Goal: Task Accomplishment & Management: Manage account settings

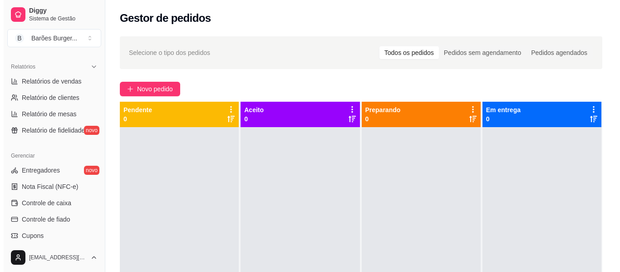
scroll to position [381, 0]
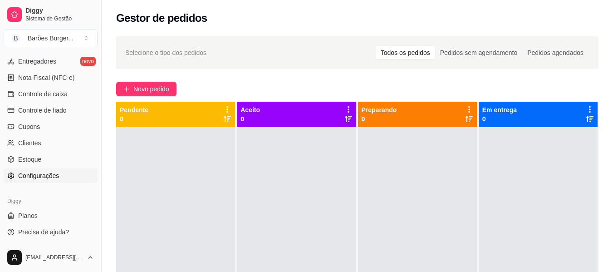
click at [26, 177] on span "Configurações" at bounding box center [38, 175] width 41 height 9
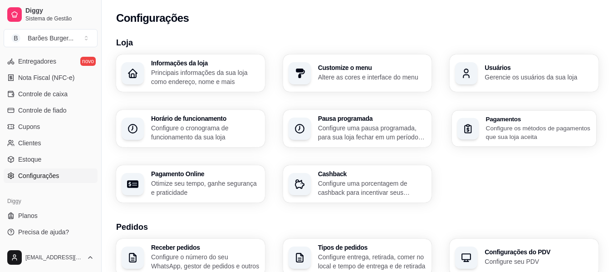
click at [508, 134] on p "Configure os métodos de pagamentos que sua loja aceita" at bounding box center [538, 132] width 105 height 18
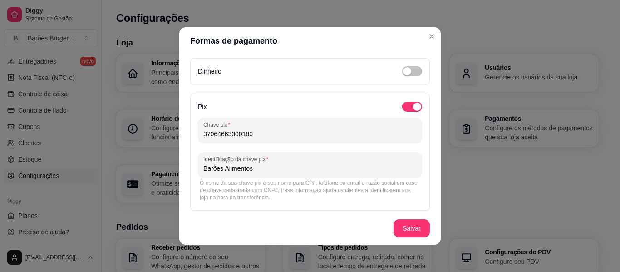
drag, startPoint x: 260, startPoint y: 135, endPoint x: 192, endPoint y: 133, distance: 67.2
click at [192, 133] on div "Pix Chave pix 37064663000180 Identificação da chave pix Barões Alimentos O nome…" at bounding box center [310, 152] width 240 height 117
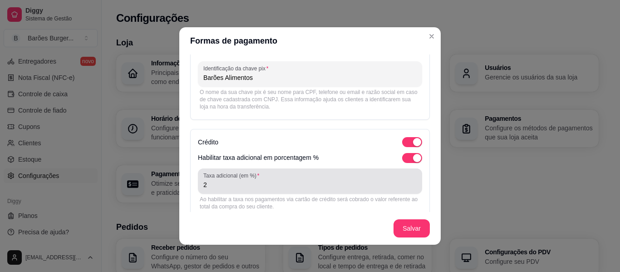
scroll to position [136, 0]
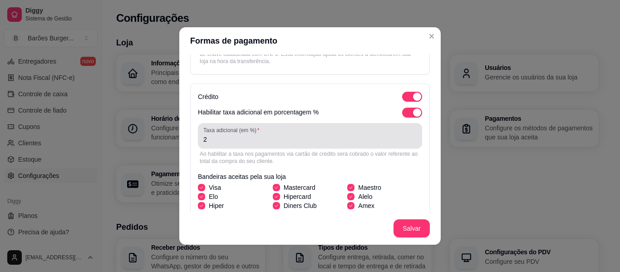
type input "[EMAIL_ADDRESS][DOMAIN_NAME]"
click at [221, 141] on input "2" at bounding box center [309, 139] width 213 height 9
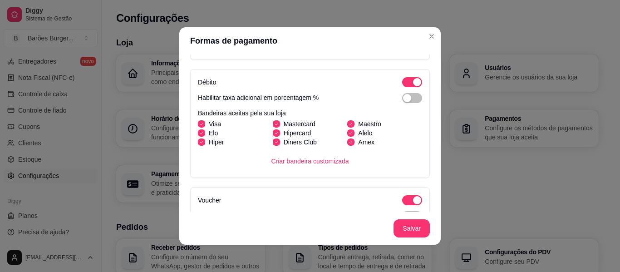
scroll to position [409, 0]
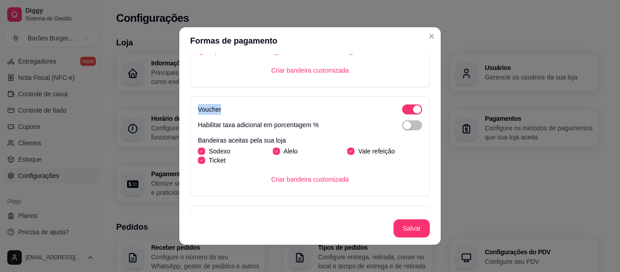
drag, startPoint x: 194, startPoint y: 108, endPoint x: 229, endPoint y: 110, distance: 34.5
click at [229, 110] on div "Voucher" at bounding box center [310, 109] width 224 height 11
click at [228, 110] on div "Voucher" at bounding box center [310, 109] width 224 height 11
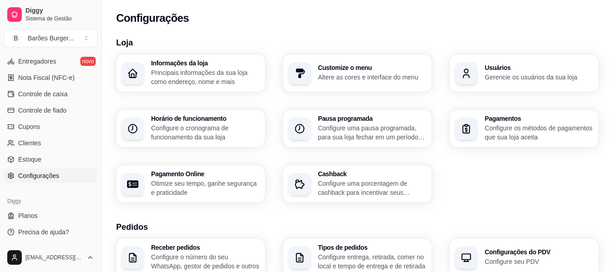
click at [517, 123] on div "Pagamentos Configure os métodos de pagamentos que sua loja aceita" at bounding box center [539, 128] width 108 height 26
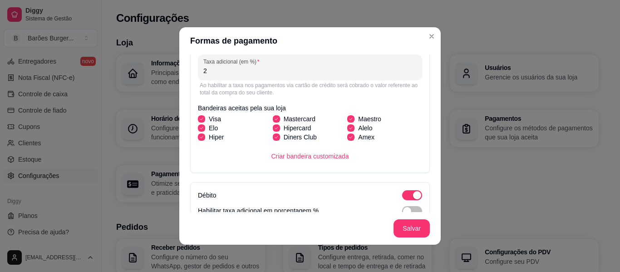
scroll to position [0, 0]
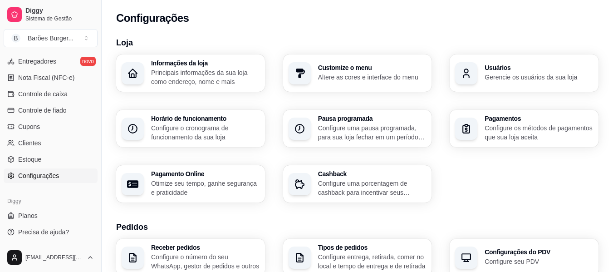
click at [187, 125] on p "Configure o cronograma de funcionamento da sua loja" at bounding box center [205, 132] width 108 height 18
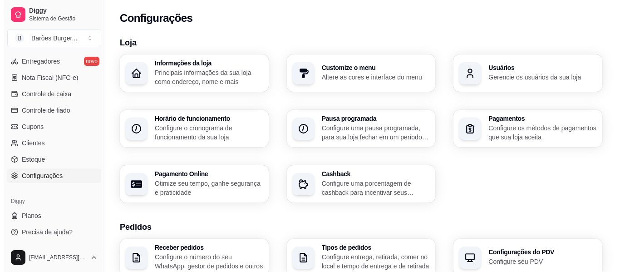
scroll to position [91, 0]
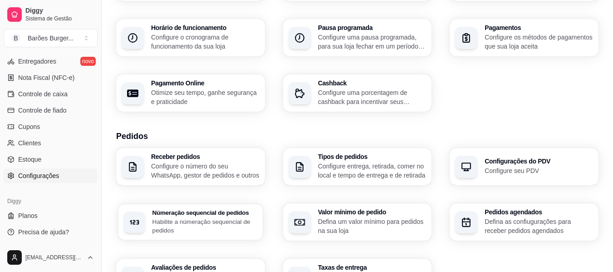
click at [192, 225] on p "Habilite a númeração sequencial de pedidos" at bounding box center [205, 226] width 105 height 18
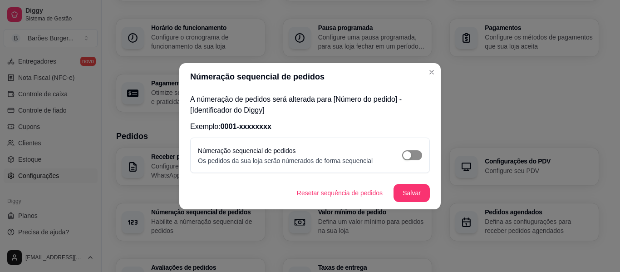
click at [409, 156] on div "button" at bounding box center [407, 155] width 8 height 8
click at [414, 190] on button "Salvar" at bounding box center [412, 193] width 36 height 18
click at [420, 193] on button "Salvar" at bounding box center [412, 193] width 36 height 18
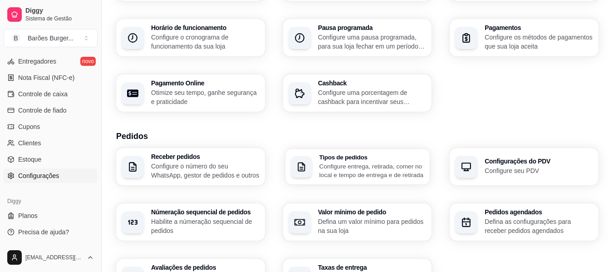
click at [365, 163] on p "Configure entrega, retirada, comer no local e tempo de entrega e de retirada" at bounding box center [371, 171] width 105 height 18
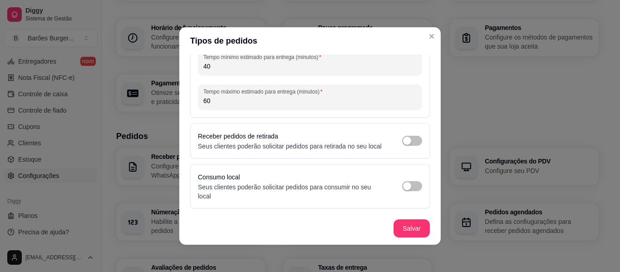
scroll to position [0, 0]
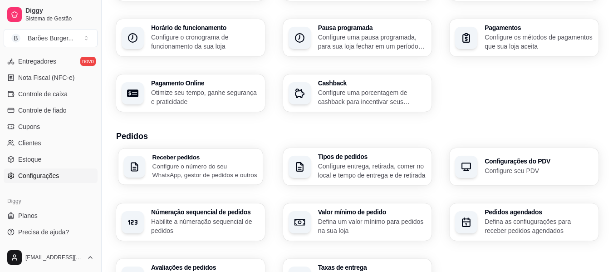
click at [176, 167] on p "Configure o número do seu WhatsApp, gestor de pedidos e outros" at bounding box center [205, 171] width 105 height 18
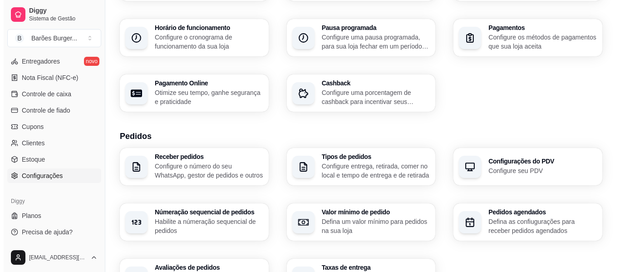
scroll to position [136, 0]
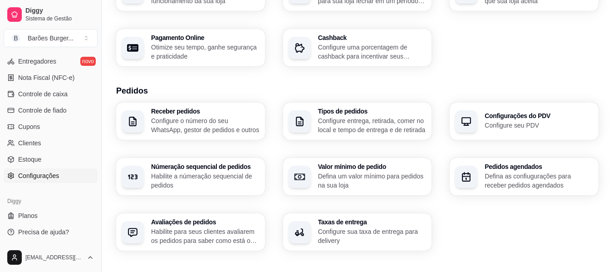
click at [519, 176] on p "Defina as confiugurações para receber pedidos agendados" at bounding box center [539, 181] width 108 height 18
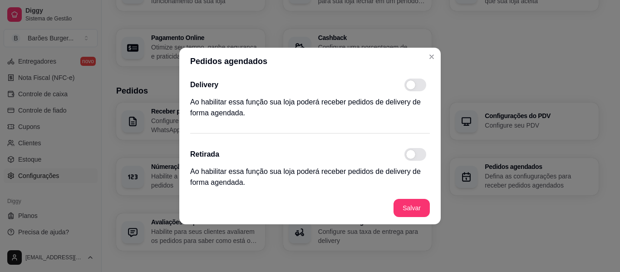
click at [421, 85] on span at bounding box center [415, 85] width 22 height 13
click at [410, 87] on input "checkbox" at bounding box center [407, 90] width 6 height 6
checkbox input "true"
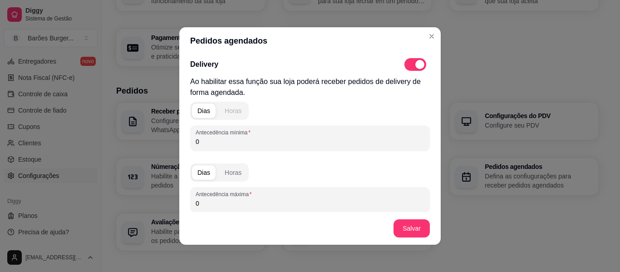
click at [233, 112] on div "Horas" at bounding box center [233, 110] width 17 height 9
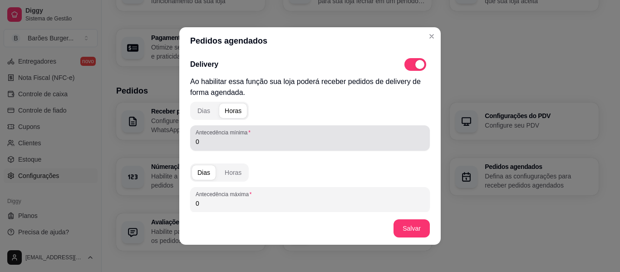
click at [220, 143] on input "0" at bounding box center [310, 141] width 229 height 9
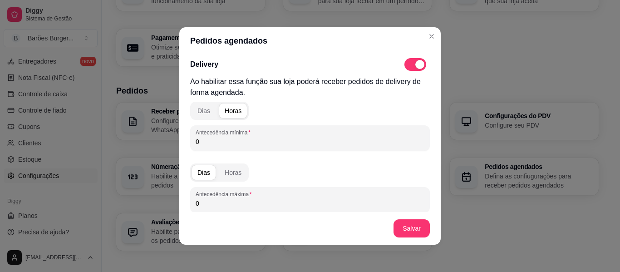
click at [218, 143] on input "0" at bounding box center [310, 141] width 229 height 9
drag, startPoint x: 218, startPoint y: 143, endPoint x: 193, endPoint y: 141, distance: 25.5
click at [196, 141] on input "0" at bounding box center [310, 141] width 229 height 9
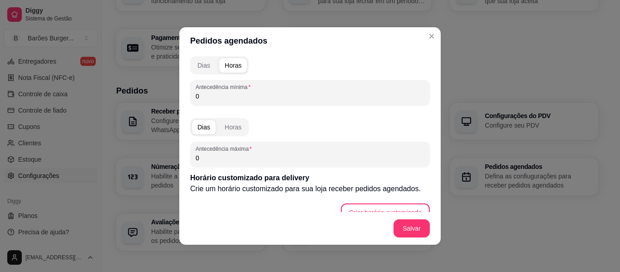
scroll to position [91, 0]
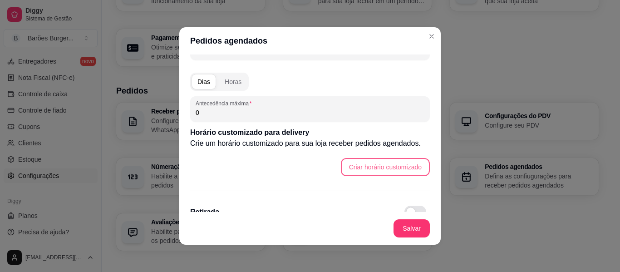
click at [351, 165] on button "Criar horário customizado" at bounding box center [385, 167] width 89 height 18
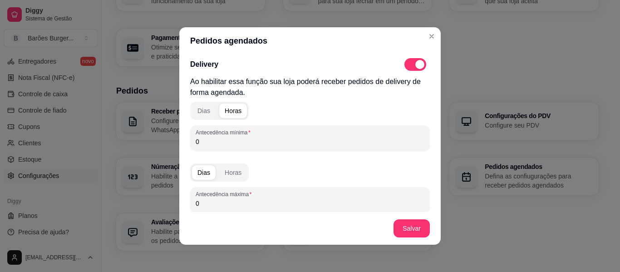
scroll to position [45, 0]
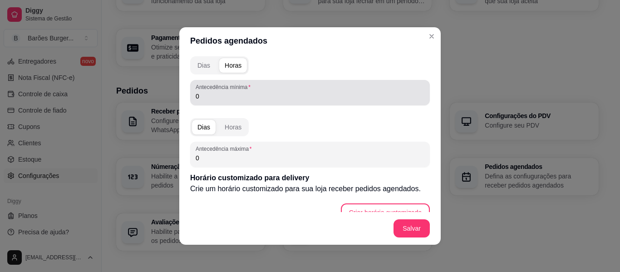
click at [208, 97] on input "0" at bounding box center [310, 96] width 229 height 9
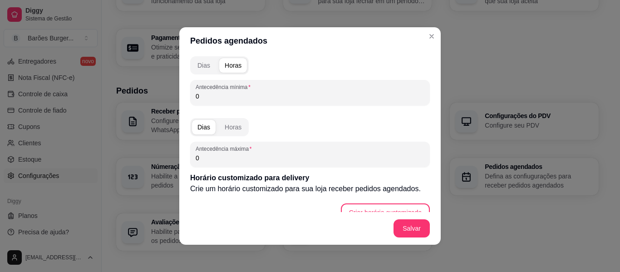
drag, startPoint x: 208, startPoint y: 97, endPoint x: 190, endPoint y: 98, distance: 18.7
click at [190, 98] on div "Antecedência mínima 0" at bounding box center [310, 92] width 240 height 25
type input "40"
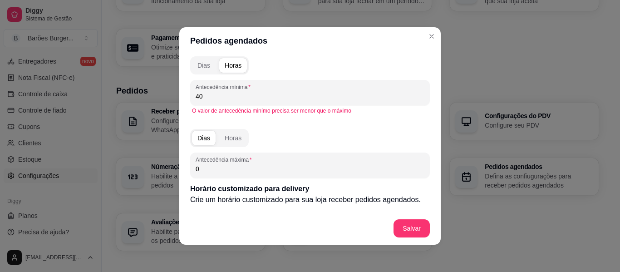
drag, startPoint x: 209, startPoint y: 98, endPoint x: 193, endPoint y: 93, distance: 16.5
click at [196, 93] on input "40" at bounding box center [310, 96] width 229 height 9
drag, startPoint x: 208, startPoint y: 98, endPoint x: 192, endPoint y: 98, distance: 15.9
click at [196, 98] on input "04" at bounding box center [310, 96] width 229 height 9
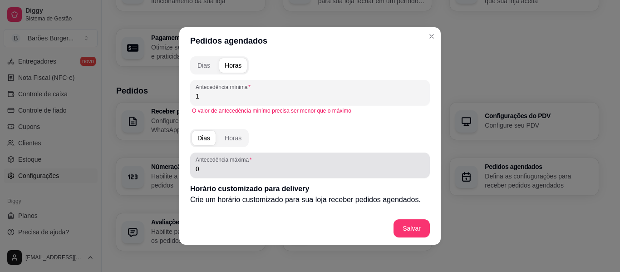
type input "1"
click at [205, 168] on input "0" at bounding box center [310, 168] width 229 height 9
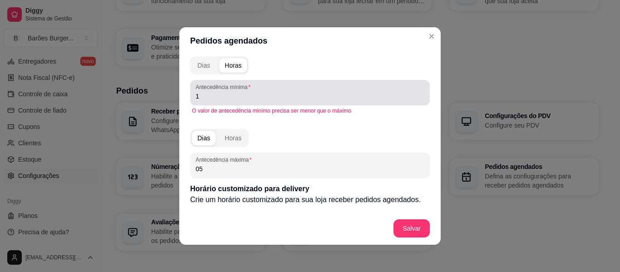
type input "05"
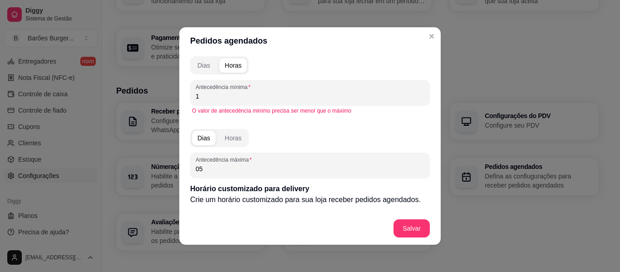
click at [196, 97] on input "1" at bounding box center [310, 96] width 229 height 9
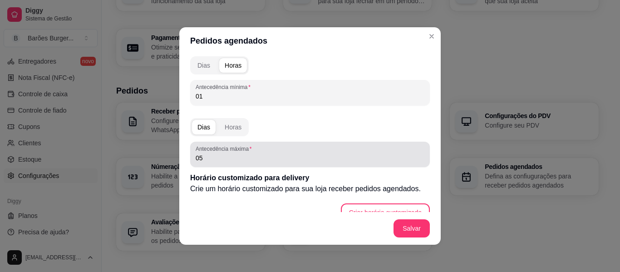
type input "01"
click at [203, 154] on input "05" at bounding box center [310, 157] width 229 height 9
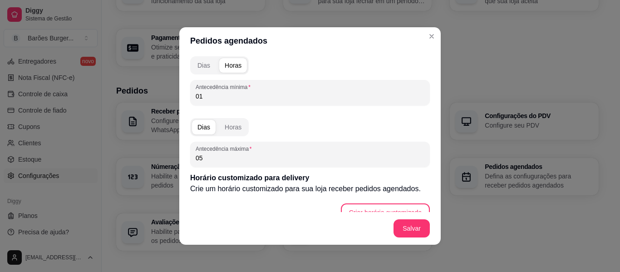
click at [203, 160] on input "05" at bounding box center [310, 157] width 229 height 9
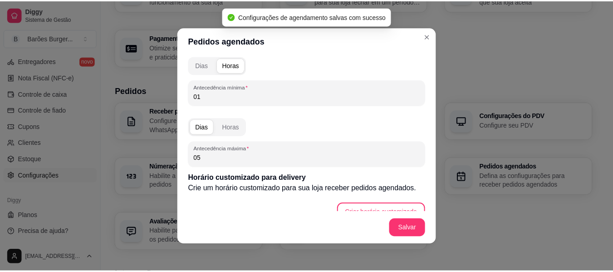
scroll to position [128, 0]
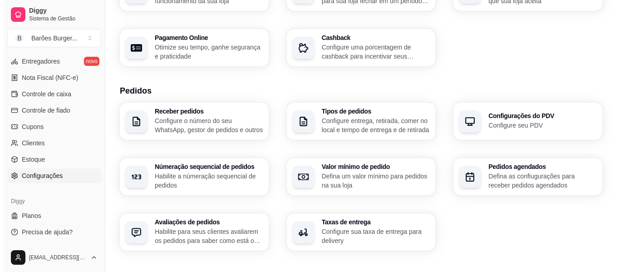
scroll to position [227, 0]
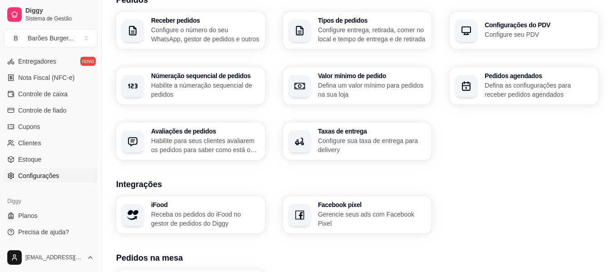
click at [353, 141] on p "Configure sua taxa de entrega para delivery" at bounding box center [372, 145] width 108 height 18
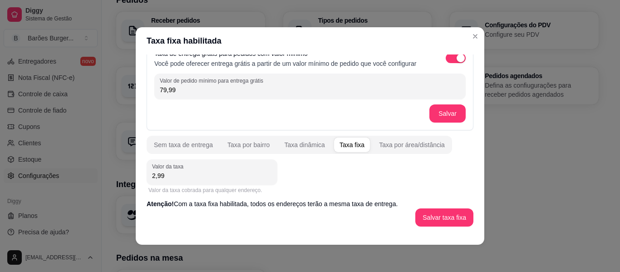
scroll to position [2, 0]
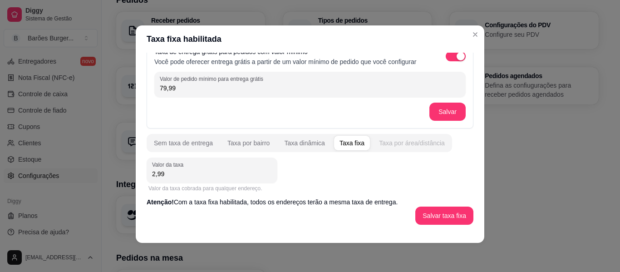
click at [399, 145] on div "Taxa por área/distância" at bounding box center [412, 142] width 66 height 9
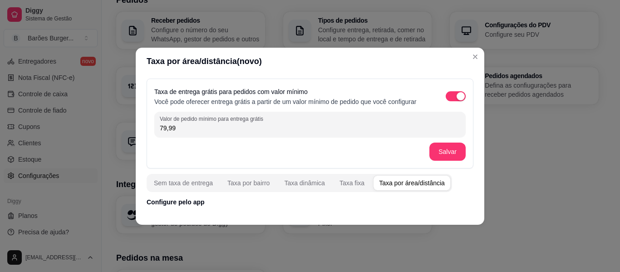
click at [163, 201] on p "Configure pelo app" at bounding box center [310, 201] width 327 height 9
click at [347, 184] on div "Taxa fixa" at bounding box center [352, 182] width 25 height 9
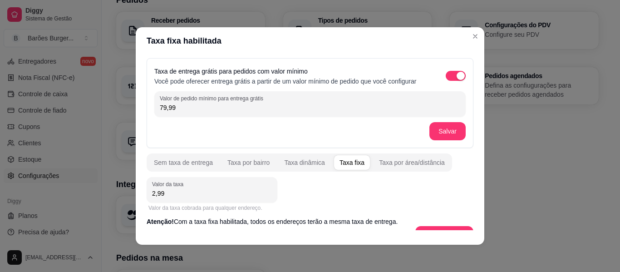
scroll to position [18, 0]
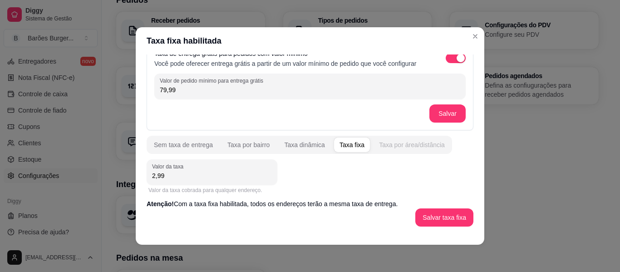
click at [405, 143] on div "Taxa por área/distância" at bounding box center [412, 144] width 66 height 9
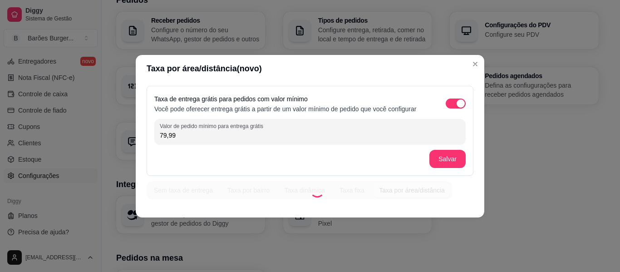
scroll to position [0, 0]
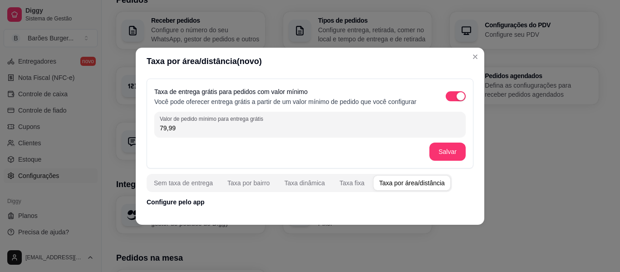
click at [188, 206] on p "Configure pelo app" at bounding box center [310, 201] width 327 height 9
click at [351, 185] on div "Taxa fixa" at bounding box center [352, 182] width 25 height 9
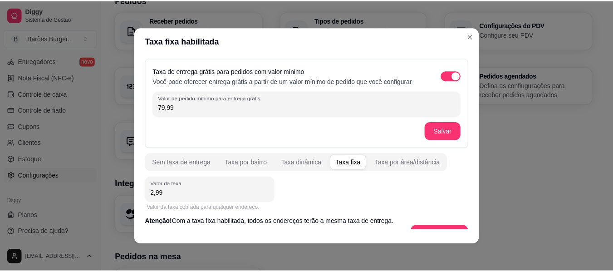
scroll to position [18, 0]
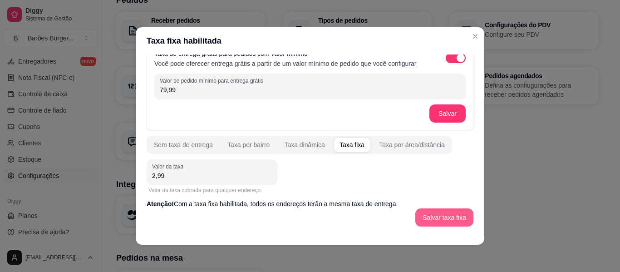
click at [442, 217] on button "Salvar taxa fixa" at bounding box center [444, 217] width 58 height 18
click at [360, 178] on div "Valor da taxa 2,99 Valor da taxa cobrada para qualquer endereço. Atenção! Com a…" at bounding box center [310, 192] width 327 height 67
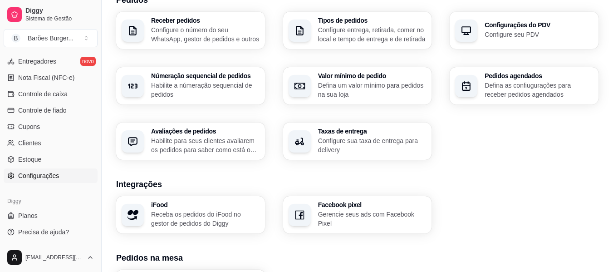
click at [502, 178] on h3 "Integrações" at bounding box center [357, 184] width 483 height 13
click at [107, 85] on div "Loja Informações da loja Principais informações da sua loja como endereço, nome…" at bounding box center [358, 95] width 512 height 583
click at [107, 97] on div "Loja Informações da loja Principais informações da sua loja como endereço, nome…" at bounding box center [358, 95] width 512 height 583
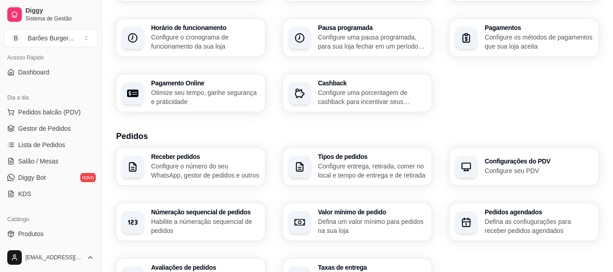
scroll to position [0, 0]
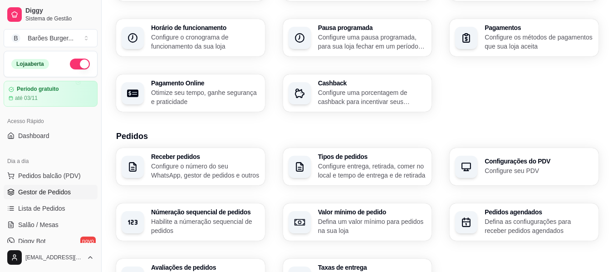
click at [46, 190] on span "Gestor de Pedidos" at bounding box center [44, 191] width 53 height 9
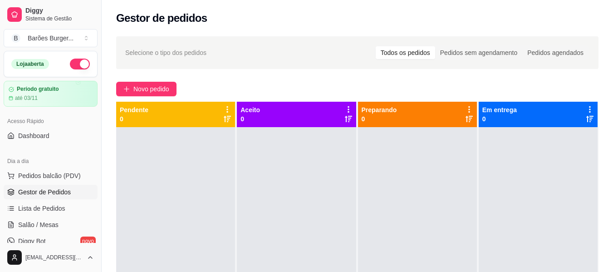
click at [271, 79] on div "Selecione o tipo dos pedidos Todos os pedidos Pedidos sem agendamento Pedidos a…" at bounding box center [358, 208] width 512 height 354
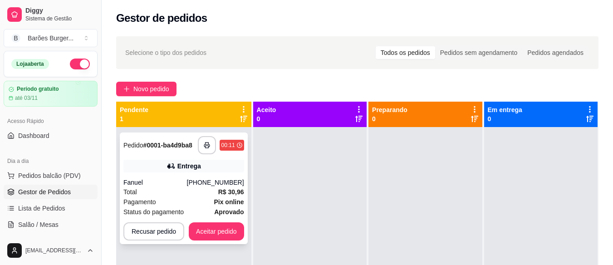
click at [154, 185] on div "Fanuel" at bounding box center [155, 182] width 64 height 9
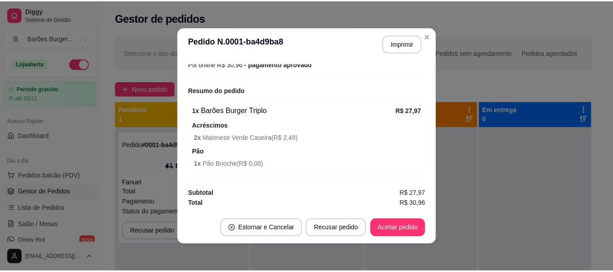
scroll to position [2, 0]
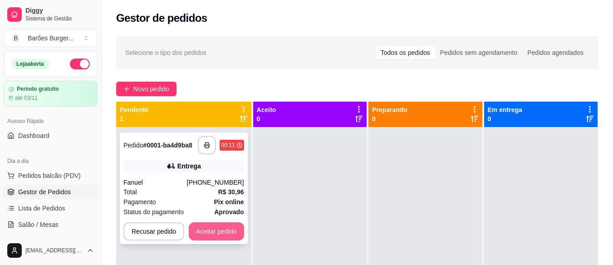
click at [225, 233] on button "Aceitar pedido" at bounding box center [216, 231] width 55 height 18
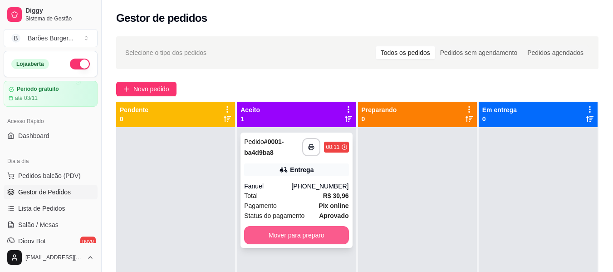
click at [284, 236] on button "Mover para preparo" at bounding box center [296, 235] width 104 height 18
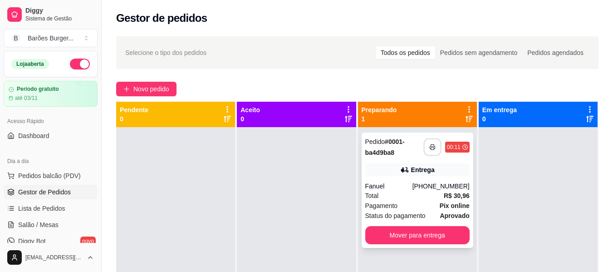
click at [429, 147] on icon "button" at bounding box center [432, 147] width 6 height 6
click at [431, 150] on button "button" at bounding box center [432, 147] width 18 height 18
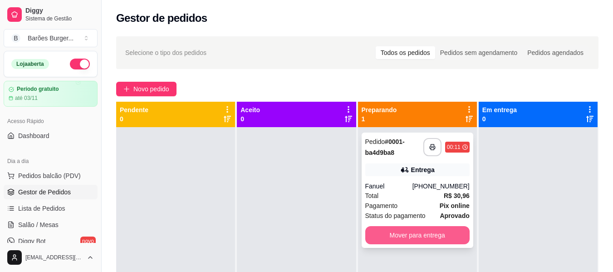
click at [417, 238] on button "Mover para entrega" at bounding box center [417, 235] width 104 height 18
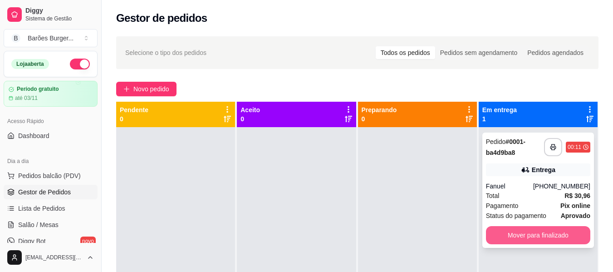
click at [532, 232] on button "Mover para finalizado" at bounding box center [538, 235] width 104 height 18
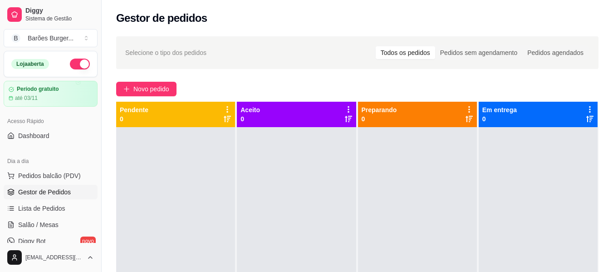
click at [394, 89] on div "Novo pedido" at bounding box center [357, 89] width 483 height 15
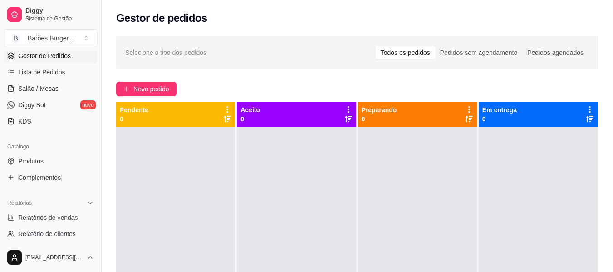
scroll to position [182, 0]
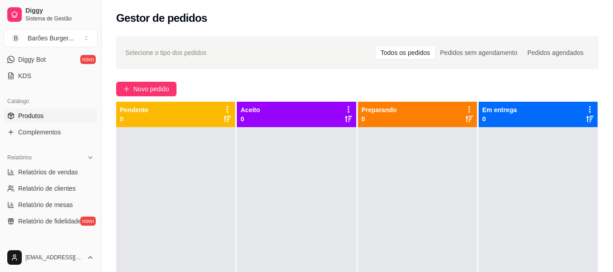
click at [34, 118] on span "Produtos" at bounding box center [30, 115] width 25 height 9
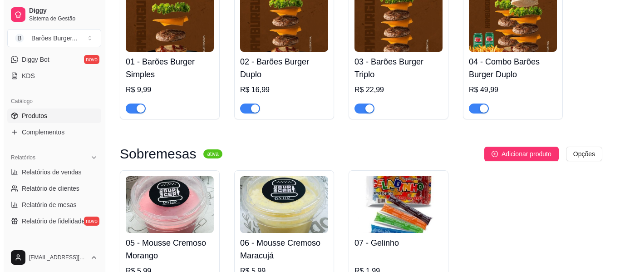
scroll to position [91, 0]
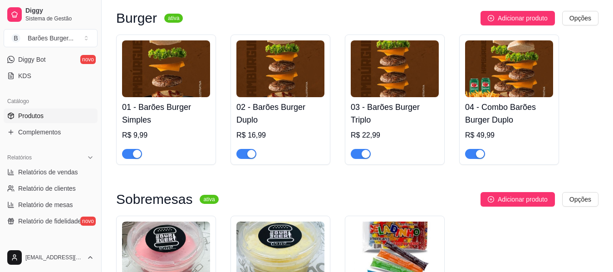
click at [367, 123] on h4 "03 - Barões Burger Triplo" at bounding box center [395, 113] width 88 height 25
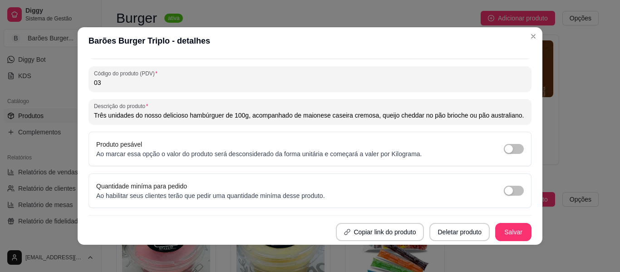
scroll to position [0, 0]
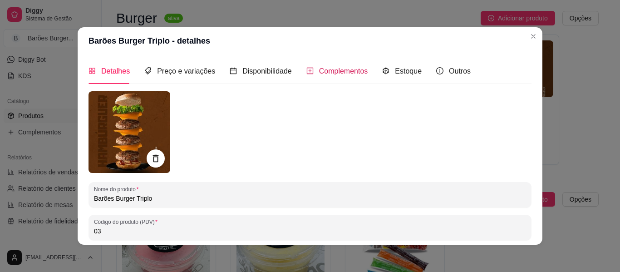
click at [340, 71] on span "Complementos" at bounding box center [343, 71] width 49 height 8
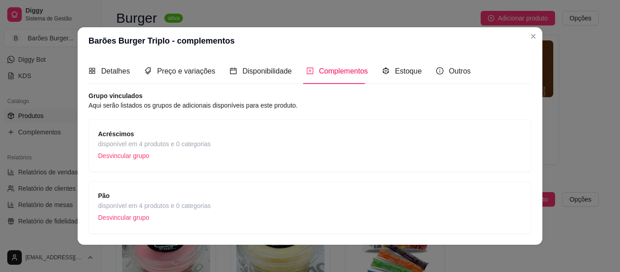
click at [203, 147] on span "disponível em 4 produtos e 0 categorias" at bounding box center [154, 144] width 113 height 10
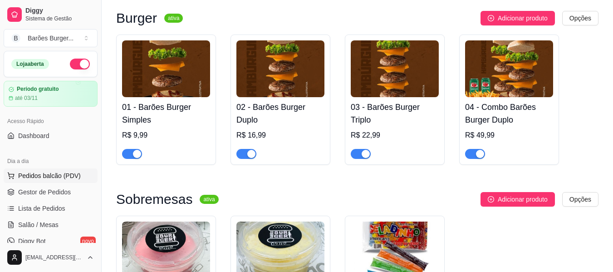
click at [58, 173] on span "Pedidos balcão (PDV)" at bounding box center [49, 175] width 63 height 9
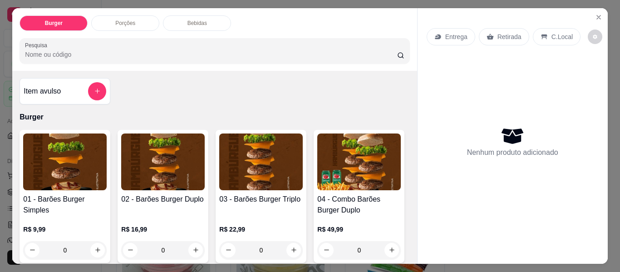
click at [252, 199] on h4 "03 - Barões Burger Triplo" at bounding box center [261, 199] width 84 height 11
click at [598, 14] on icon "Close" at bounding box center [598, 17] width 7 height 7
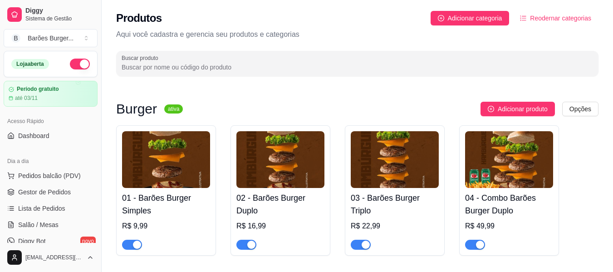
click at [41, 176] on span "Pedidos balcão (PDV)" at bounding box center [49, 175] width 63 height 9
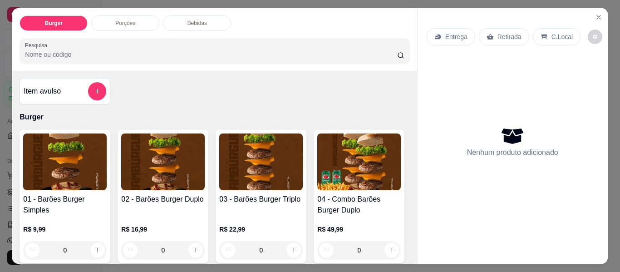
click at [154, 211] on div "02 - Barões Burger Duplo" at bounding box center [163, 205] width 84 height 22
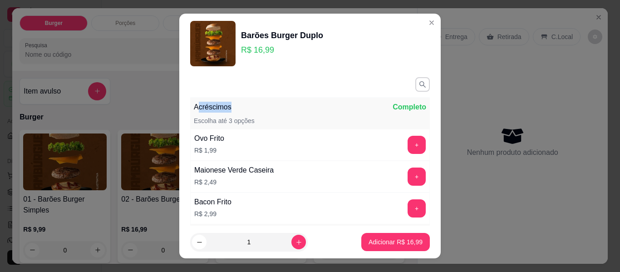
drag, startPoint x: 195, startPoint y: 106, endPoint x: 242, endPoint y: 109, distance: 46.8
click at [242, 109] on div "Acréscimos Completo" at bounding box center [310, 107] width 232 height 11
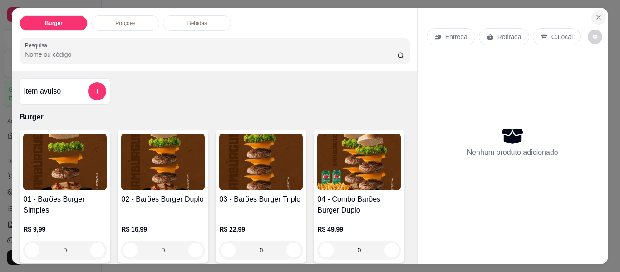
click at [596, 14] on icon "Close" at bounding box center [598, 17] width 7 height 7
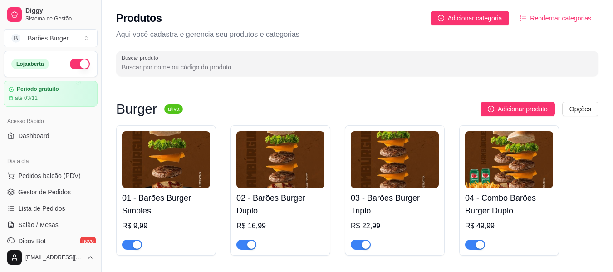
click at [331, 103] on div "Adicionar produto Opções" at bounding box center [394, 109] width 409 height 15
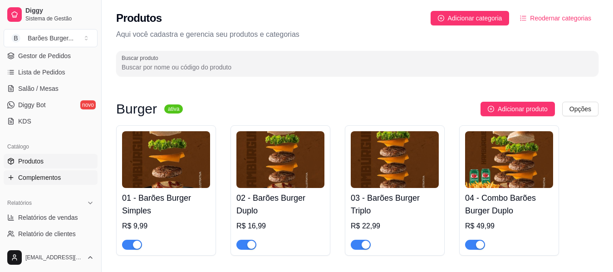
scroll to position [182, 0]
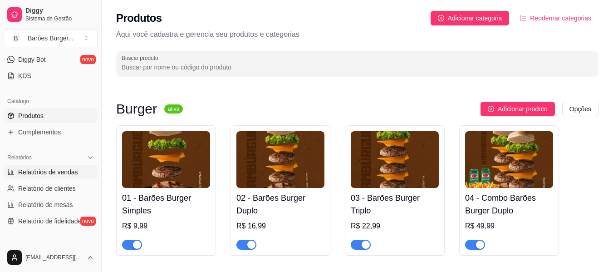
click at [55, 172] on span "Relatórios de vendas" at bounding box center [48, 171] width 60 height 9
select select "ALL"
select select "0"
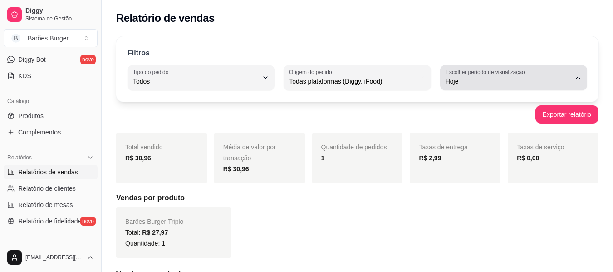
click at [472, 79] on span "Hoje" at bounding box center [508, 81] width 125 height 9
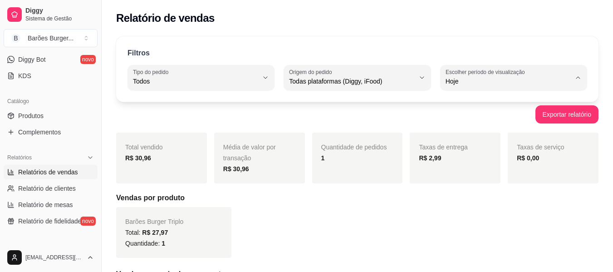
click at [467, 117] on span "Ontem" at bounding box center [509, 117] width 118 height 9
type input "1"
select select "1"
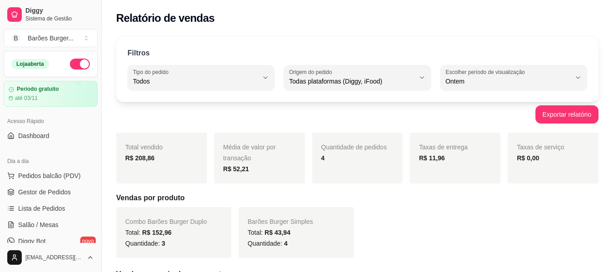
click at [159, 117] on div "Exportar relatório" at bounding box center [357, 114] width 483 height 18
click at [251, 32] on div "Filtros ALL Tipo do pedido Todos Entrega Retirada Mesa Consumo local Tipo do pe…" at bounding box center [358, 272] width 512 height 483
click at [259, 23] on div "Relatório de vendas" at bounding box center [357, 18] width 483 height 15
